Goal: Transaction & Acquisition: Purchase product/service

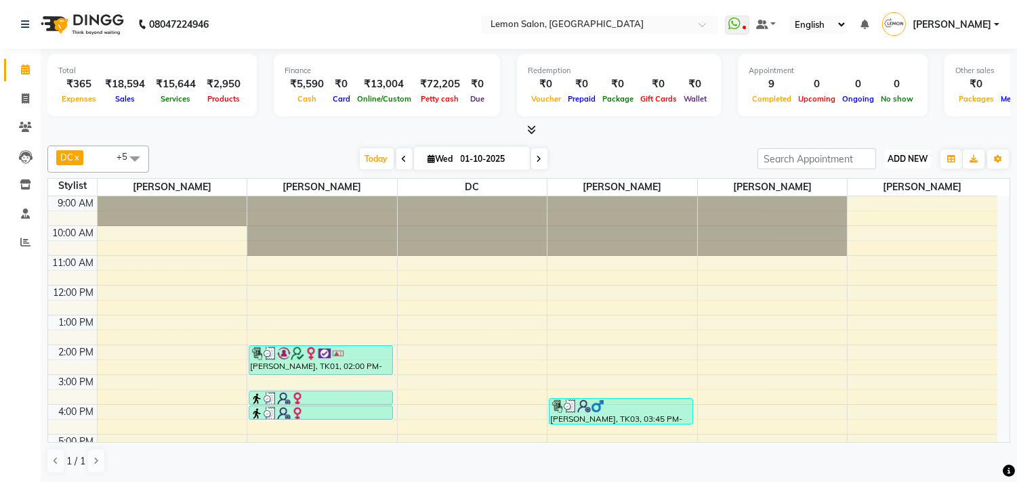
click at [895, 159] on span "ADD NEW" at bounding box center [907, 159] width 40 height 10
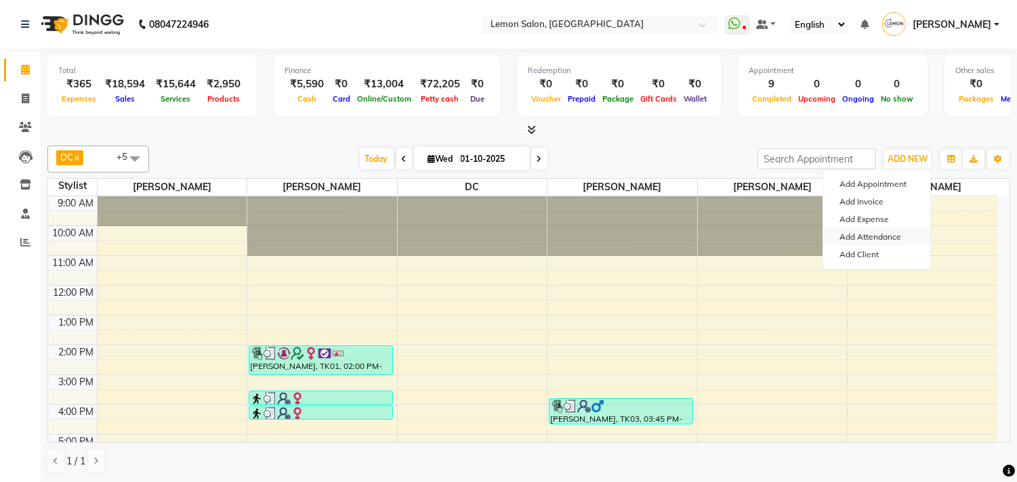
click at [858, 234] on link "Add Attendance" at bounding box center [876, 237] width 107 height 18
select select "W"
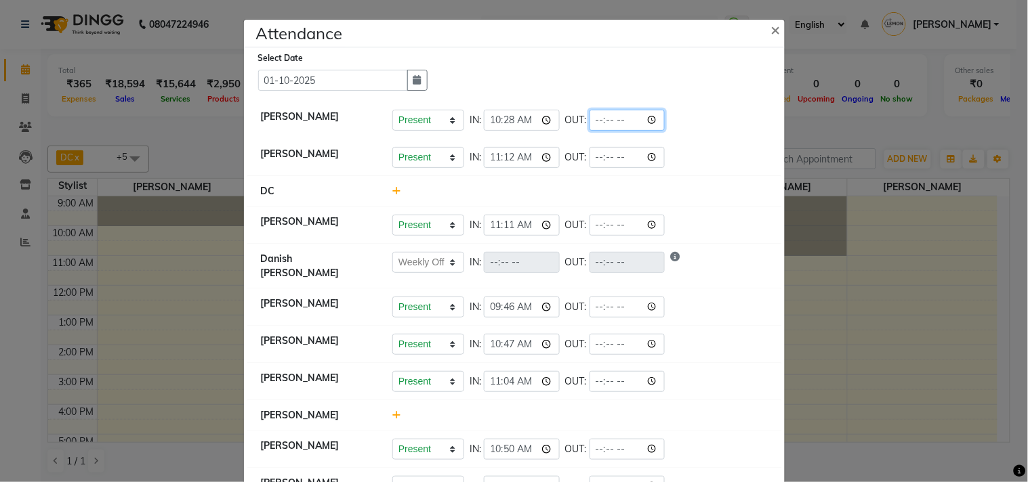
click at [653, 119] on input "time" at bounding box center [627, 120] width 76 height 21
type input "20:04"
click at [717, 138] on li "Riya Adawade Present Absent Late Half Day Weekly Off IN: 10:28 OUT: 20:04" at bounding box center [514, 121] width 534 height 38
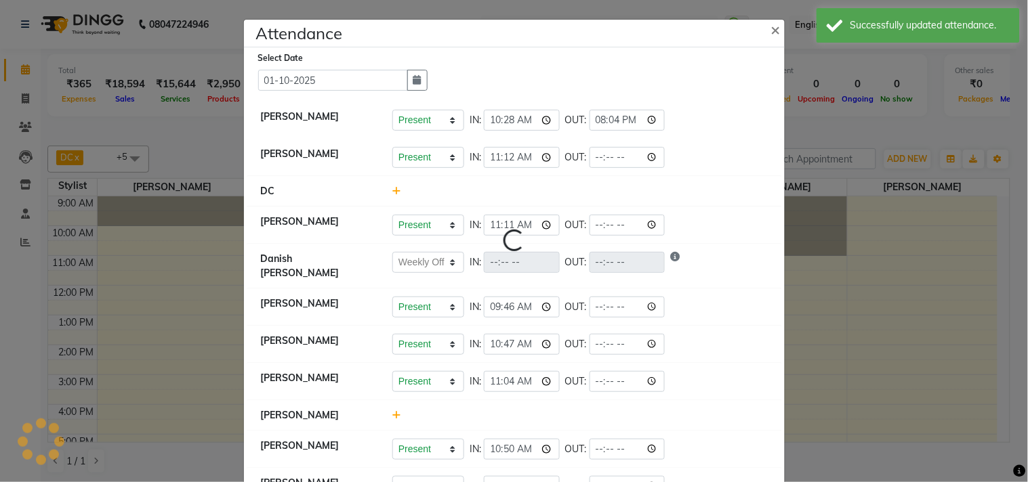
select select "W"
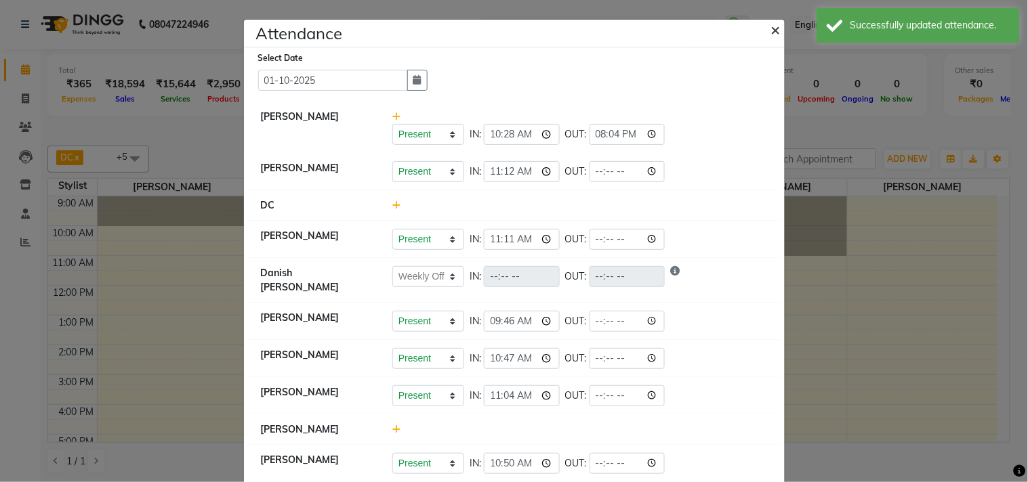
click at [772, 24] on span "×" at bounding box center [775, 29] width 9 height 20
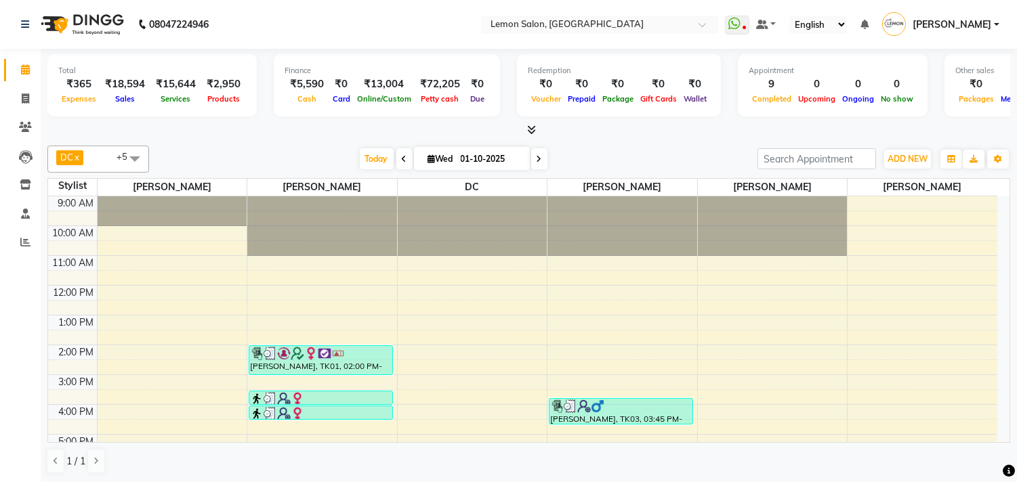
click at [536, 161] on icon at bounding box center [538, 159] width 5 height 8
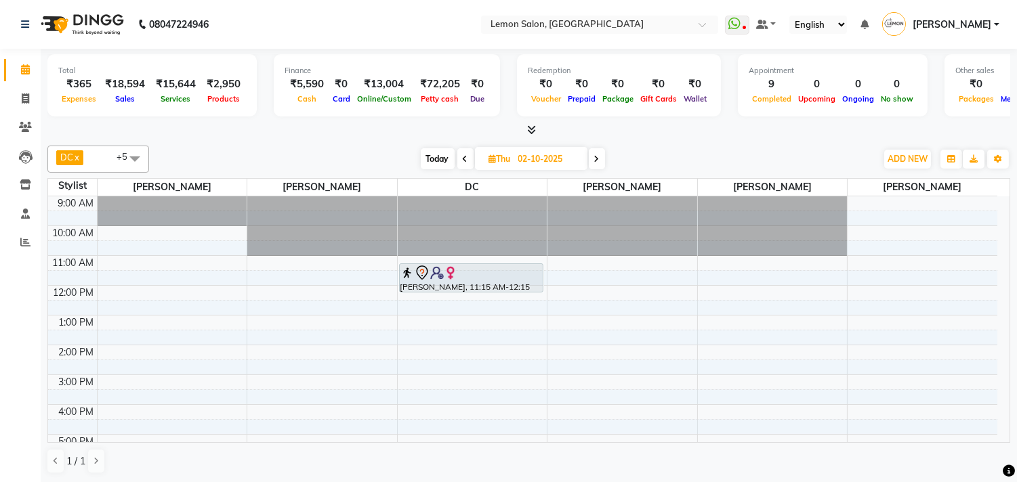
click at [431, 146] on div "DC x Payal Maurya x Shoeb Salmani Kandivali x Faheem Malik x Riya Adawade x Zis…" at bounding box center [528, 159] width 963 height 27
click at [431, 151] on span "Today" at bounding box center [438, 158] width 34 height 21
type input "01-10-2025"
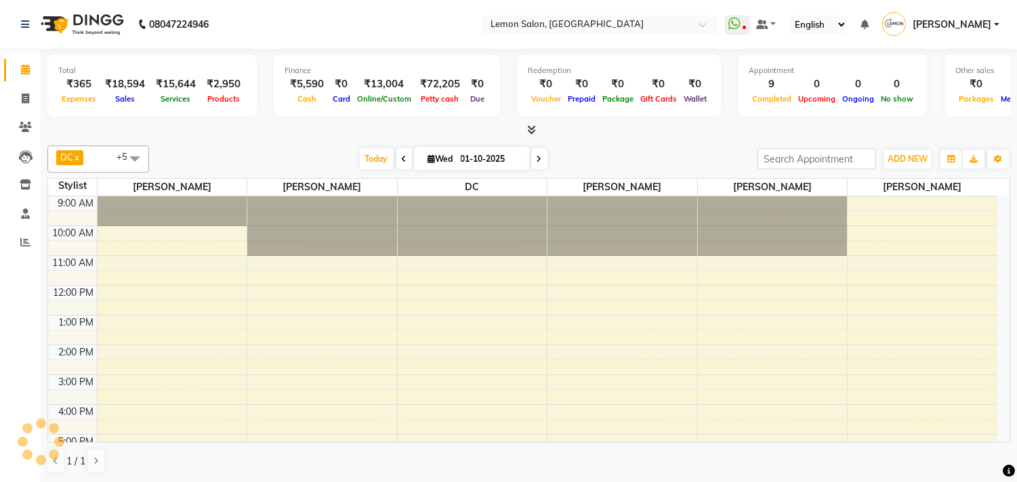
scroll to position [172, 0]
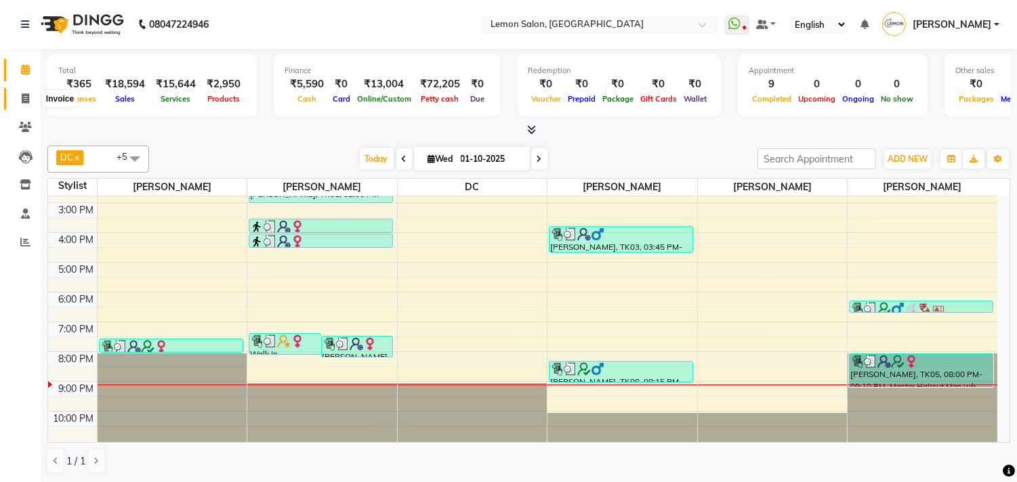
click at [30, 98] on span at bounding box center [26, 99] width 24 height 16
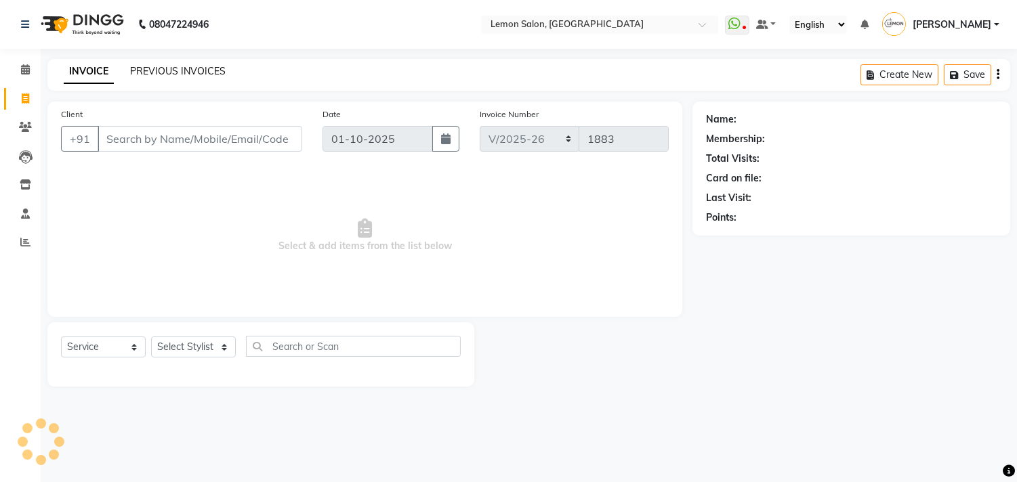
click at [135, 75] on link "PREVIOUS INVOICES" at bounding box center [178, 71] width 96 height 12
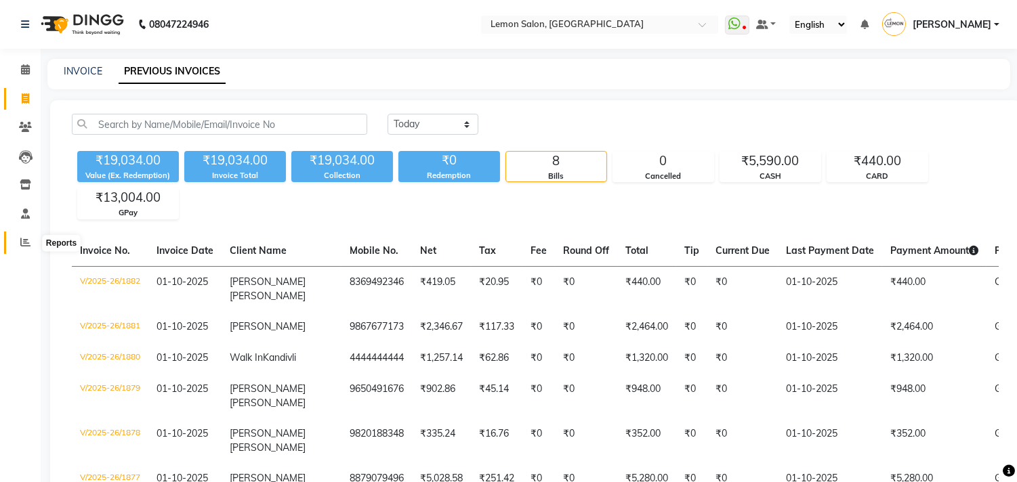
click at [24, 237] on span at bounding box center [26, 243] width 24 height 16
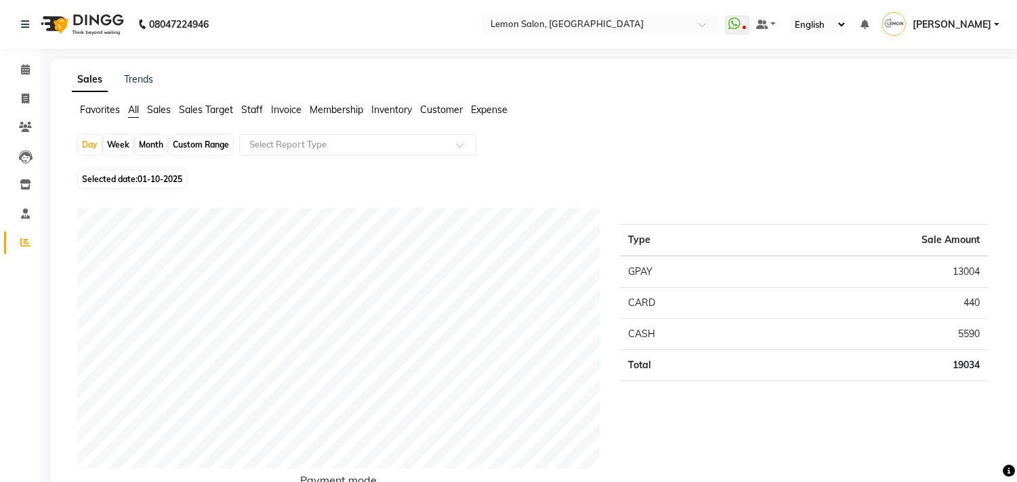
click at [497, 110] on span "Expense" at bounding box center [489, 110] width 37 height 12
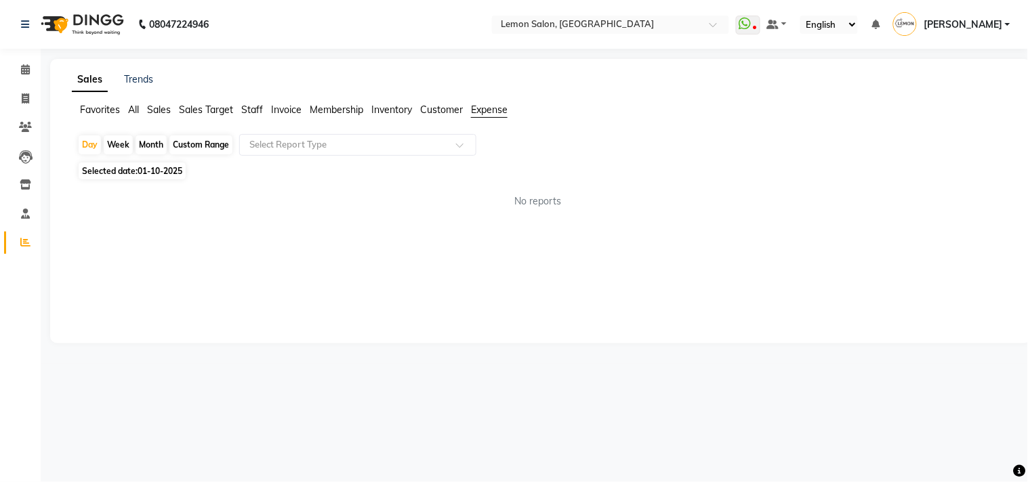
click at [389, 157] on div "Day Week Month Custom Range Select Report Type" at bounding box center [540, 146] width 927 height 24
click at [362, 146] on input "text" at bounding box center [344, 145] width 195 height 14
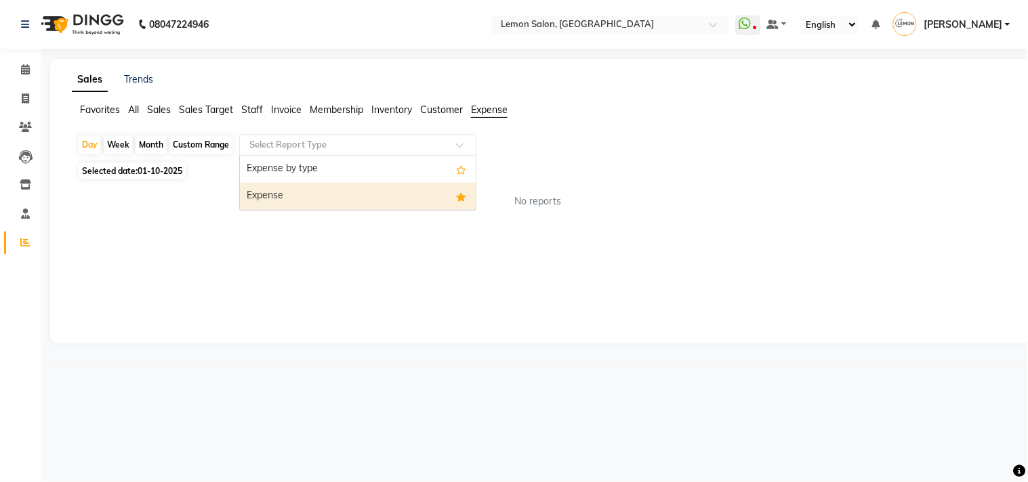
click at [335, 188] on div "Expense" at bounding box center [358, 196] width 236 height 27
select select "csv"
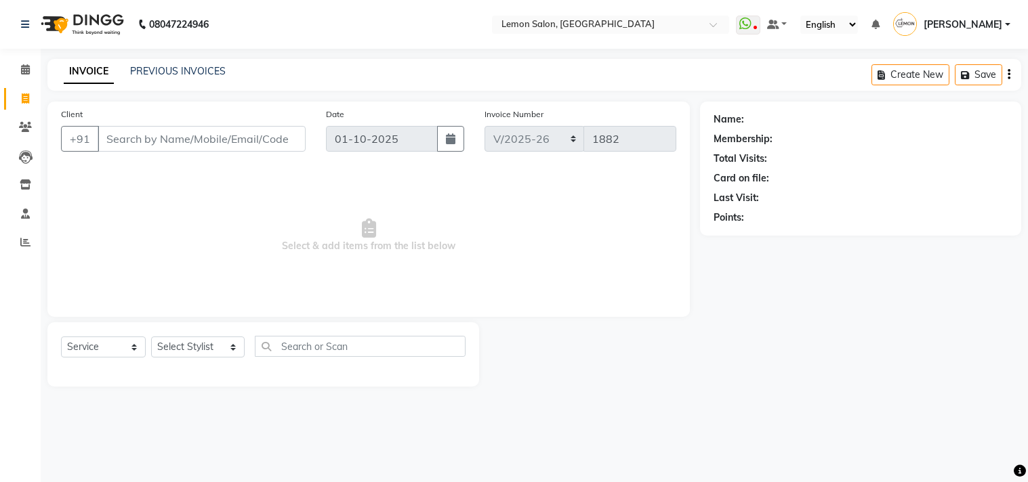
select select "569"
select select "service"
click at [159, 344] on select "Select Stylist Arun Arndive [PERSON_NAME] Danish [PERSON_NAME] [PERSON_NAME] [P…" at bounding box center [197, 347] width 93 height 21
select select "60413"
click at [151, 337] on select "Select Stylist Arun Arndive [PERSON_NAME] Danish [PERSON_NAME] [PERSON_NAME] [P…" at bounding box center [197, 347] width 93 height 21
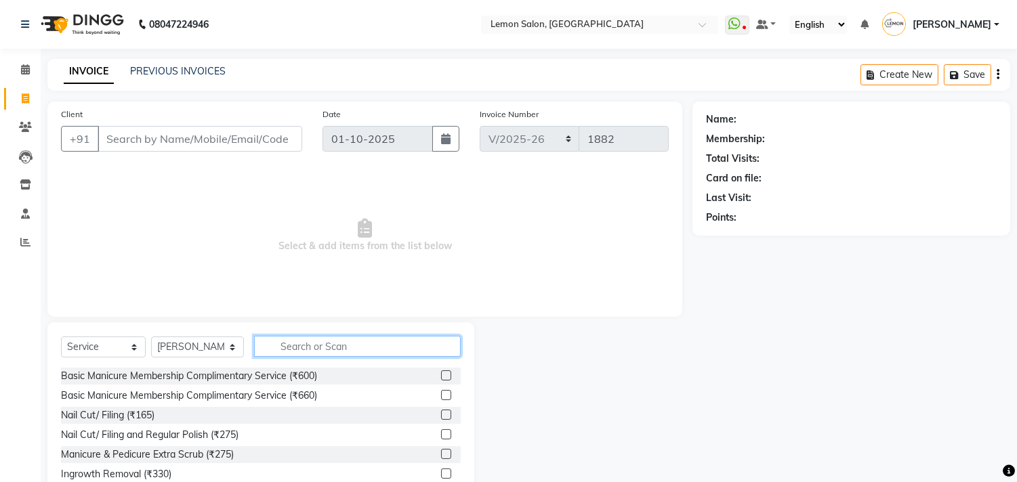
click at [274, 352] on input "text" at bounding box center [357, 346] width 207 height 21
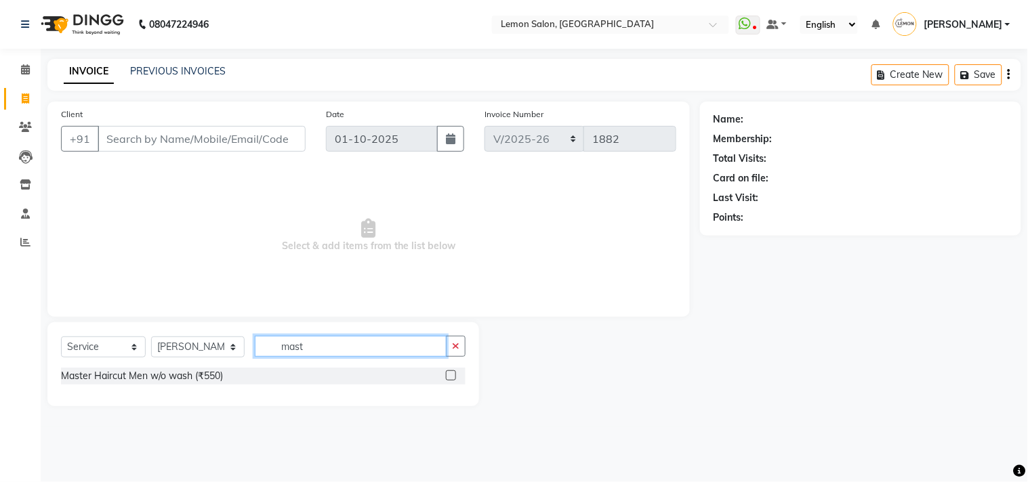
type input "mast"
click at [448, 371] on label at bounding box center [451, 376] width 10 height 10
click at [448, 372] on input "checkbox" at bounding box center [450, 376] width 9 height 9
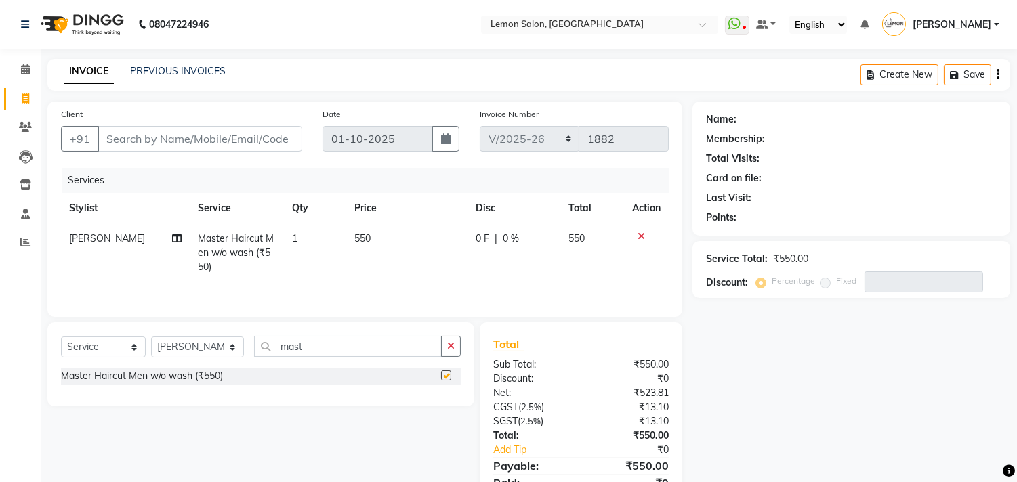
checkbox input "false"
click at [146, 133] on input "Client" at bounding box center [200, 139] width 205 height 26
type input "8"
type input "0"
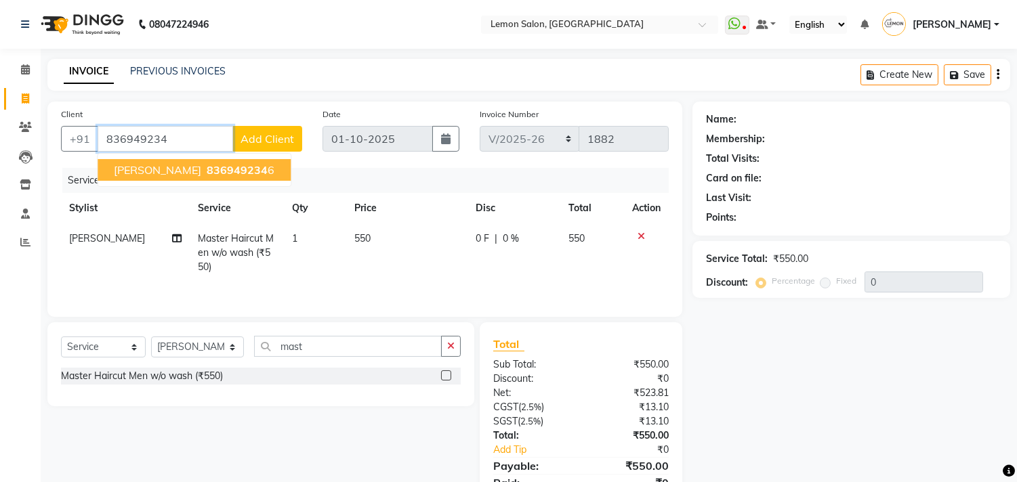
click at [145, 167] on span "[PERSON_NAME]" at bounding box center [157, 170] width 87 height 14
type input "8369492346"
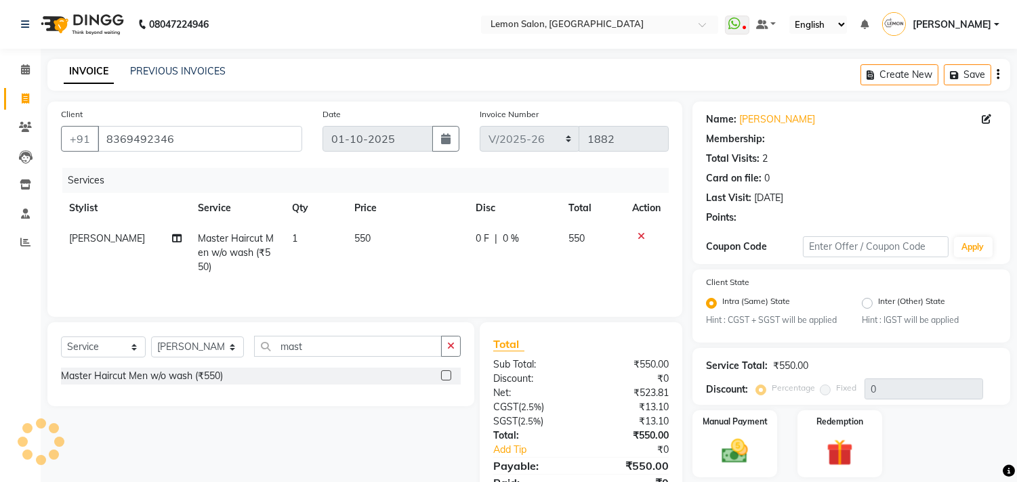
type input "20"
select select "1: Object"
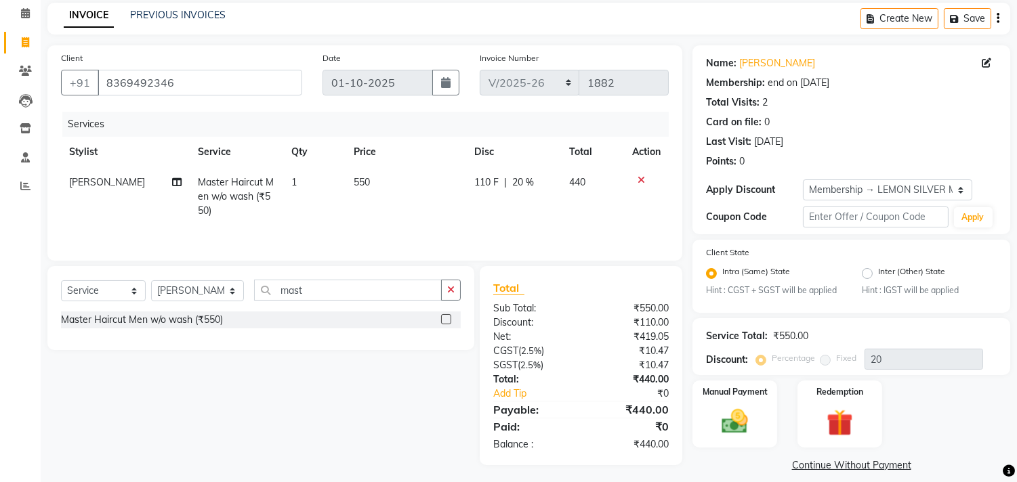
scroll to position [69, 0]
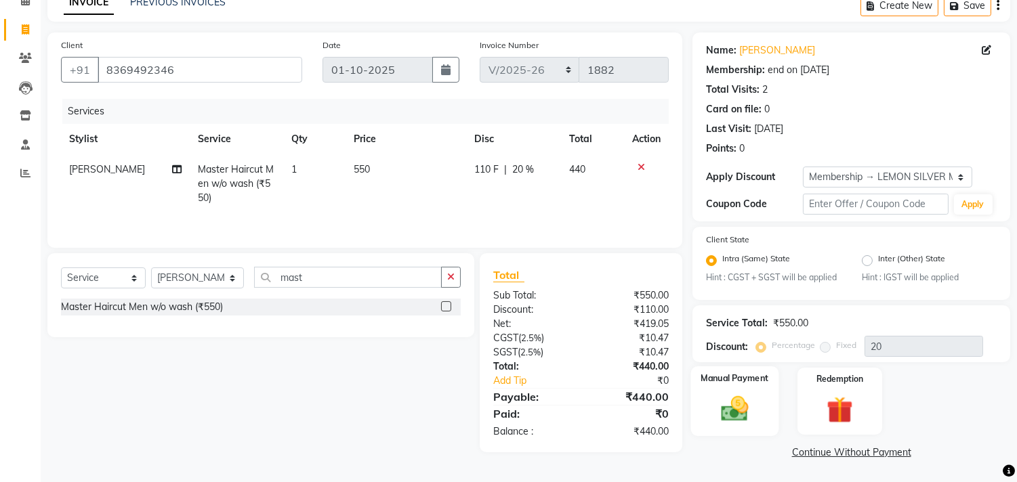
click at [743, 425] on div "Manual Payment" at bounding box center [735, 400] width 88 height 69
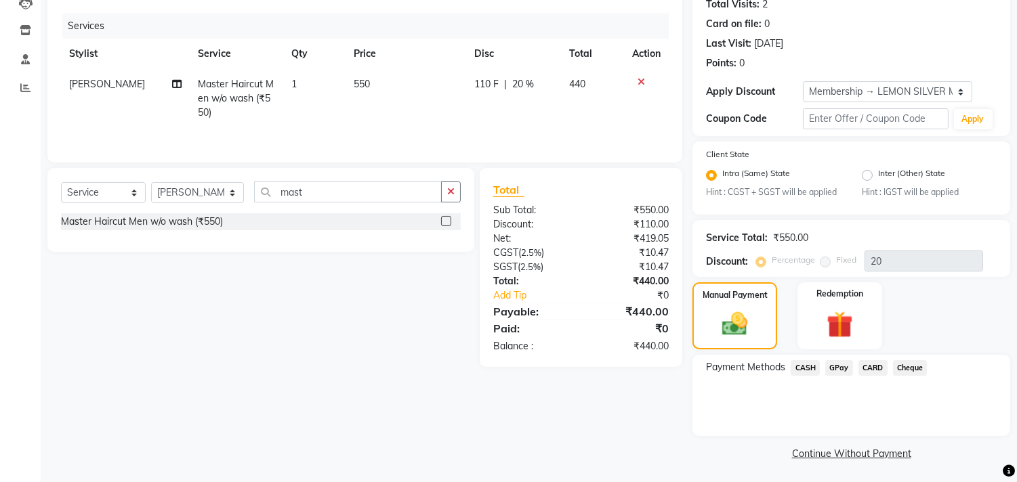
scroll to position [156, 0]
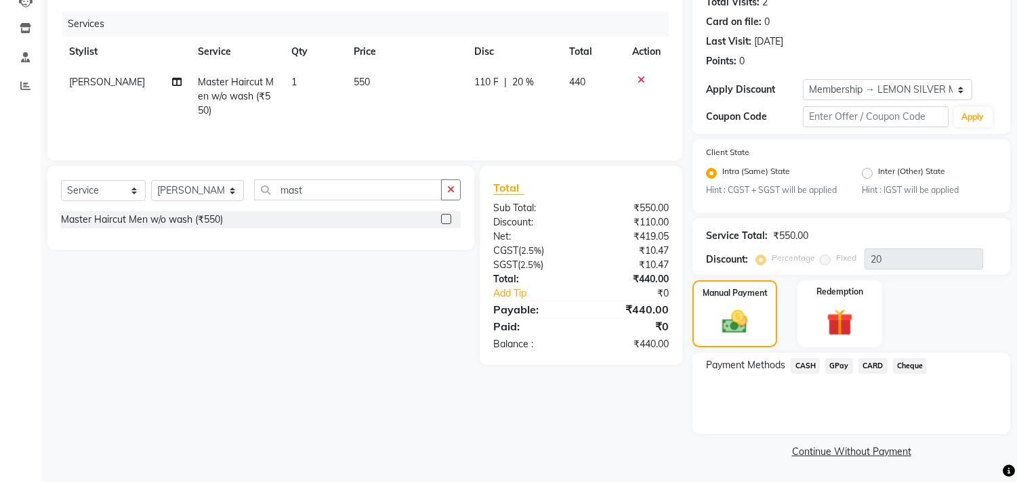
click at [868, 366] on span "CARD" at bounding box center [872, 366] width 29 height 16
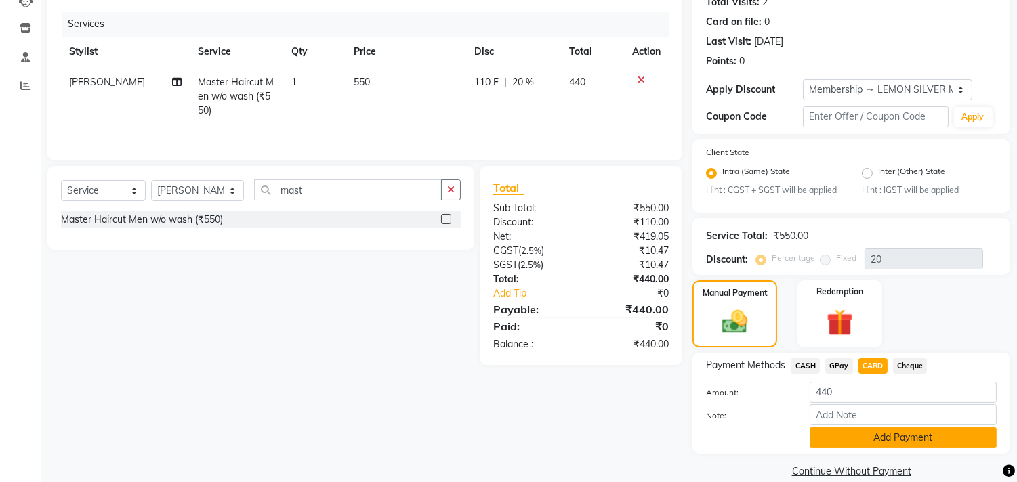
click at [843, 436] on button "Add Payment" at bounding box center [902, 437] width 187 height 21
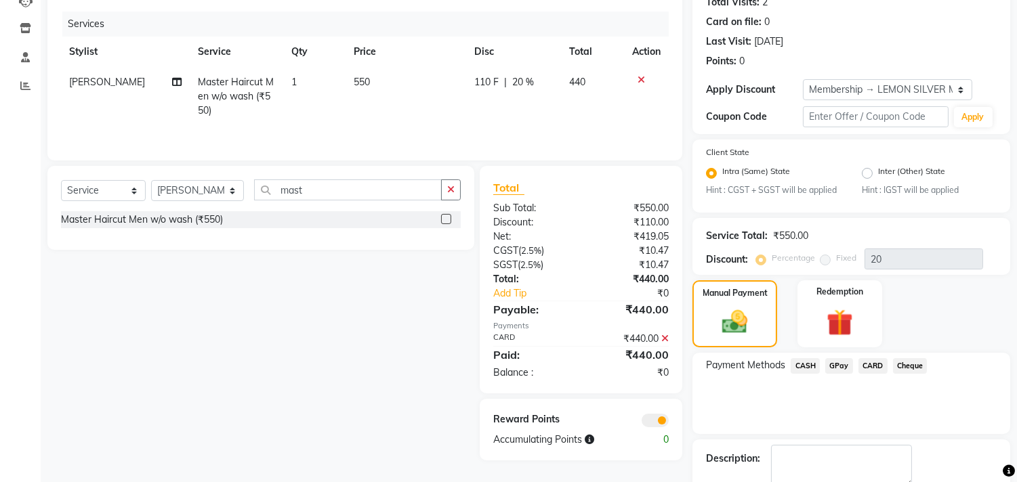
scroll to position [233, 0]
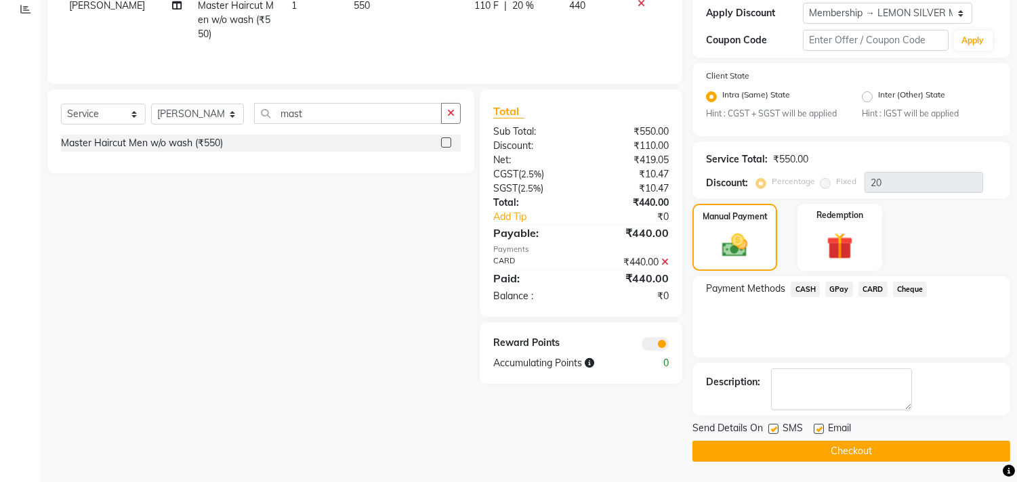
click at [742, 447] on button "Checkout" at bounding box center [851, 451] width 318 height 21
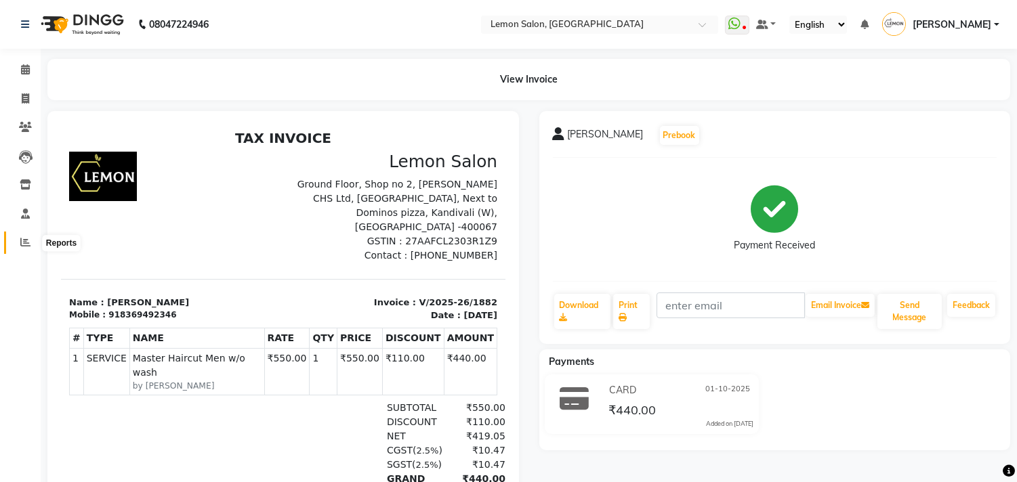
click at [20, 245] on icon at bounding box center [25, 242] width 10 height 10
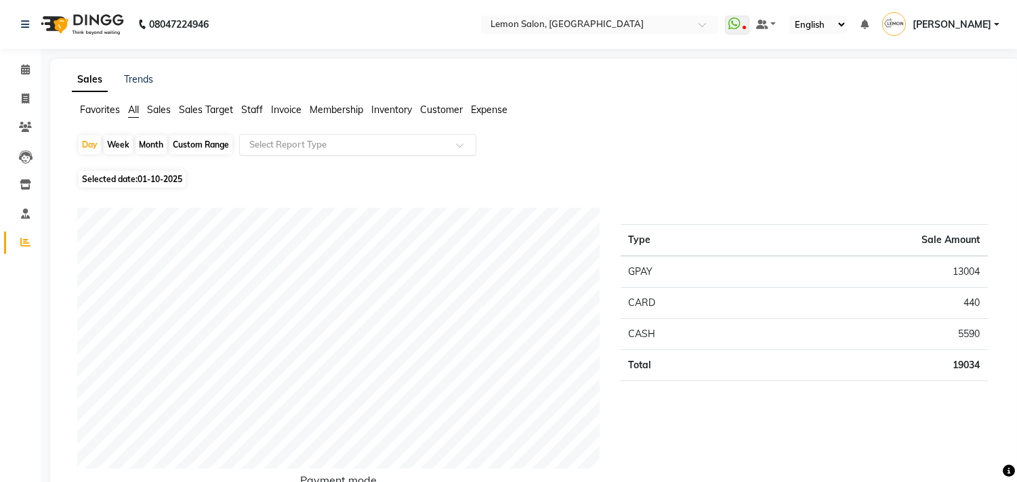
click at [350, 144] on input "text" at bounding box center [344, 145] width 195 height 14
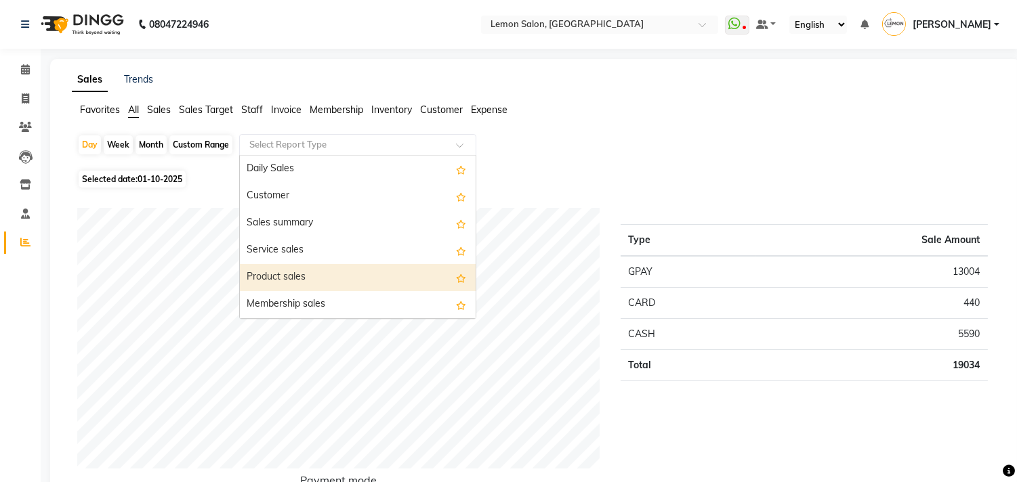
click at [312, 276] on div "Product sales" at bounding box center [358, 277] width 236 height 27
select select "csv"
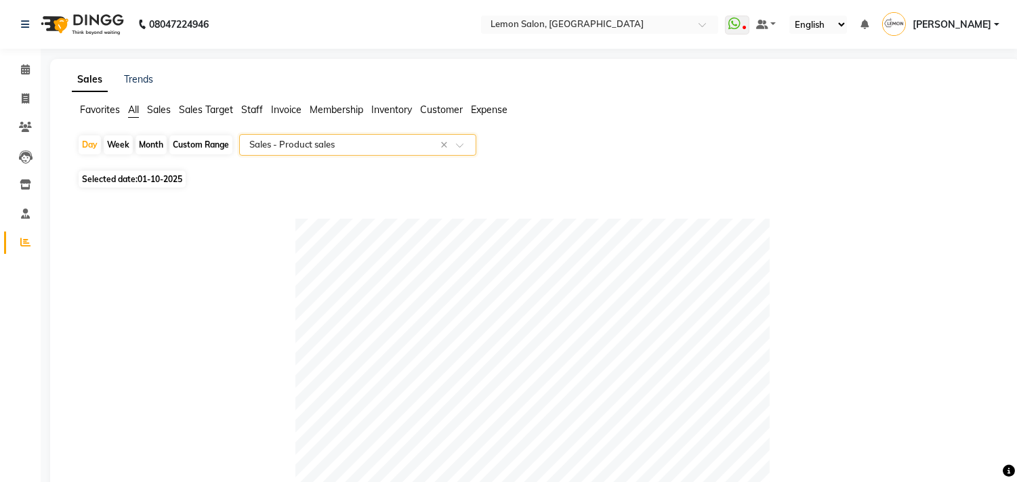
click at [938, 18] on span "[PERSON_NAME]" at bounding box center [951, 25] width 79 height 14
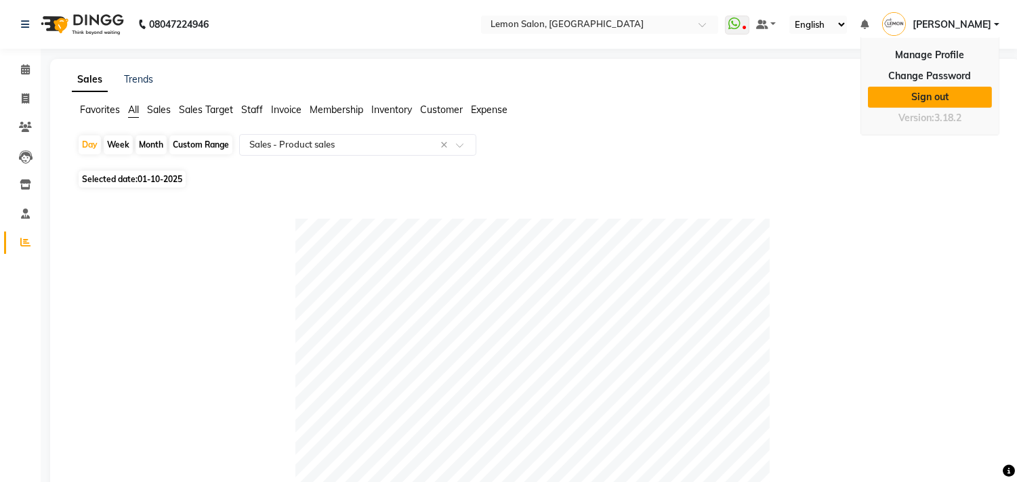
click at [902, 91] on link "Sign out" at bounding box center [930, 97] width 124 height 21
